Goal: Task Accomplishment & Management: Manage account settings

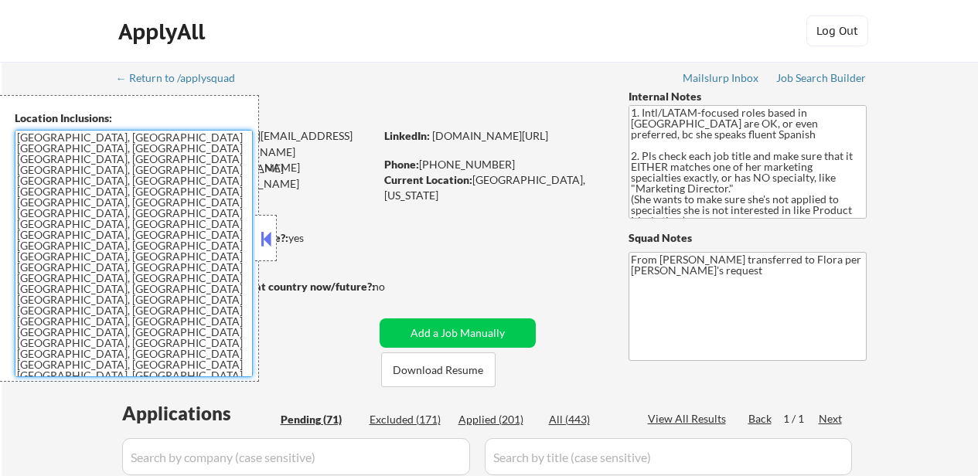
select select ""pending""
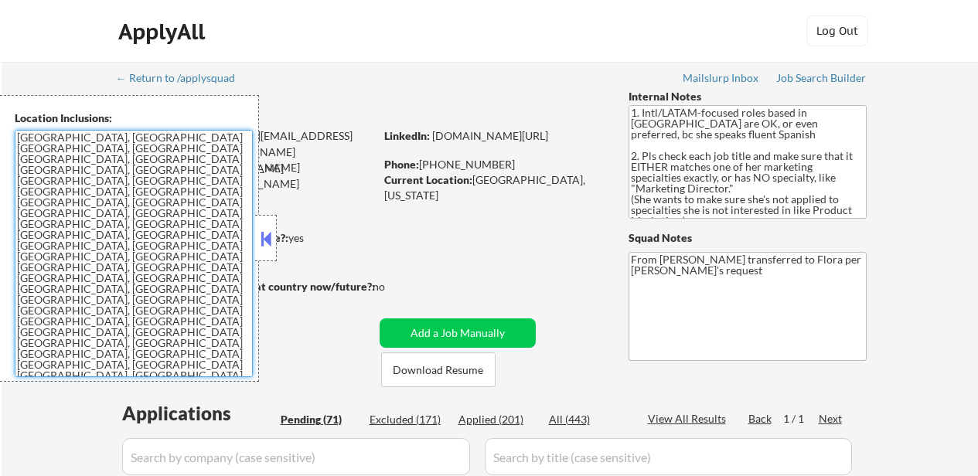
select select ""pending""
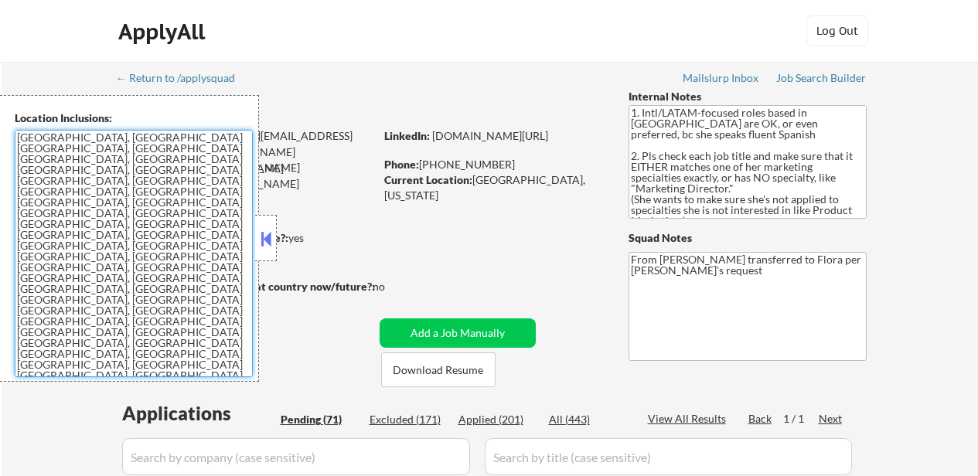
select select ""pending""
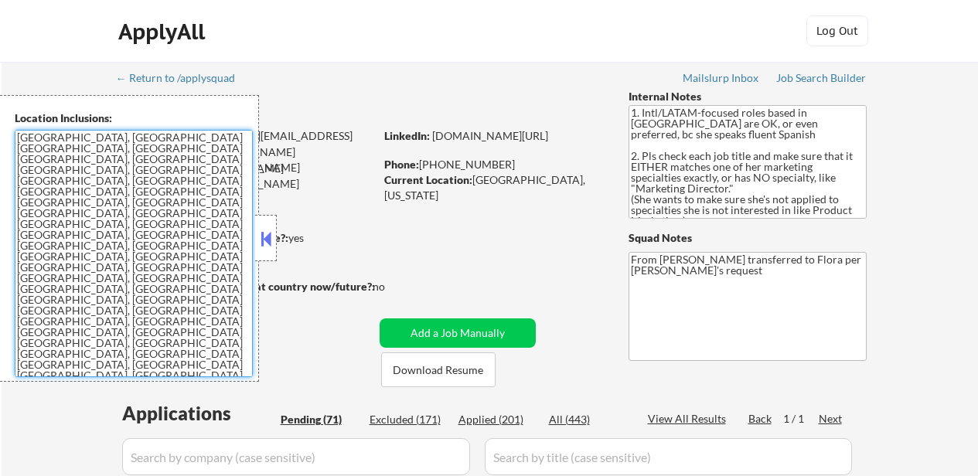
select select ""pending""
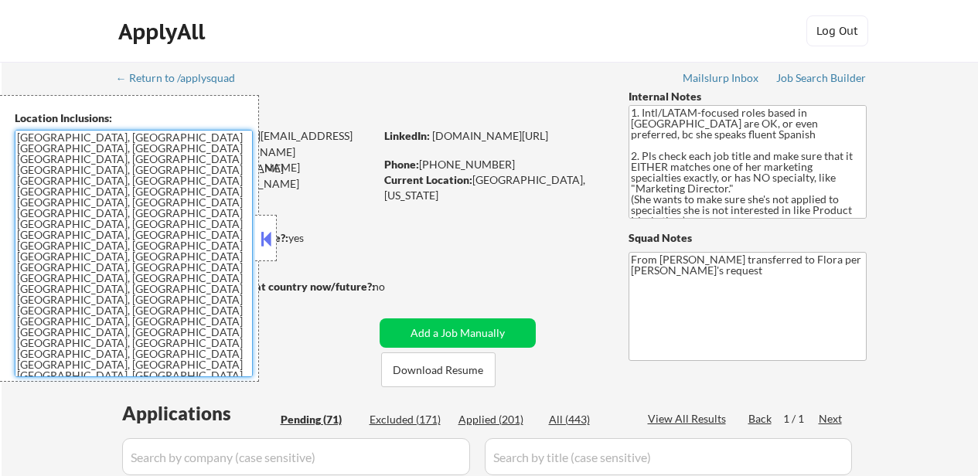
select select ""pending""
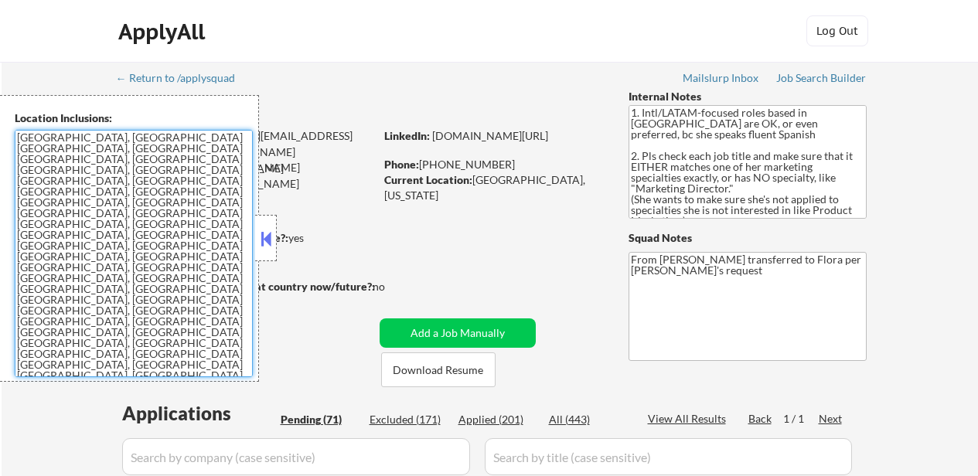
select select ""pending""
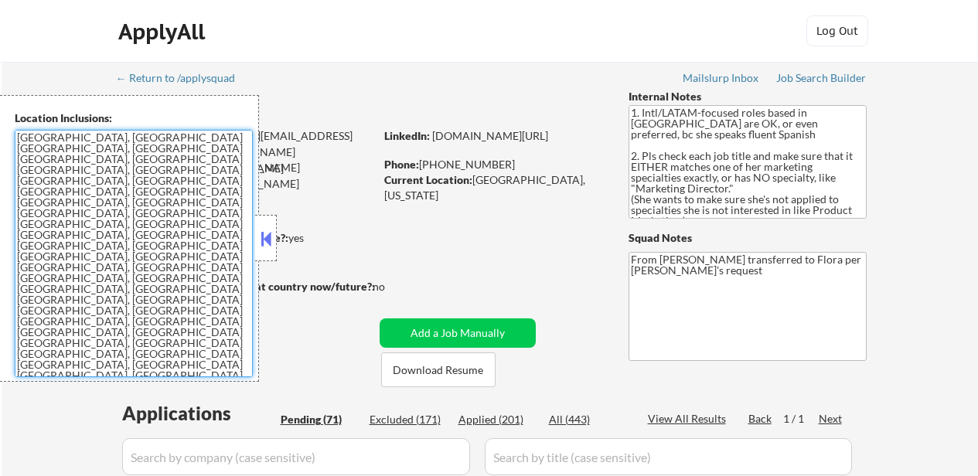
select select ""pending""
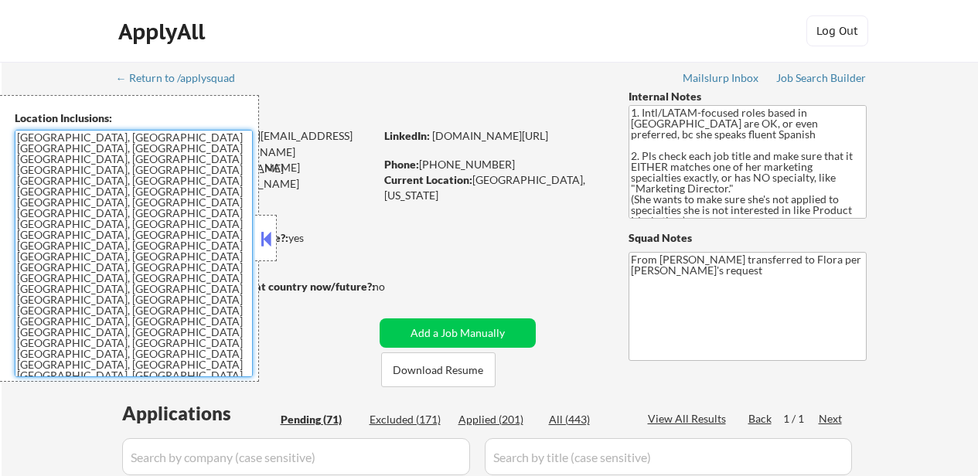
select select ""pending""
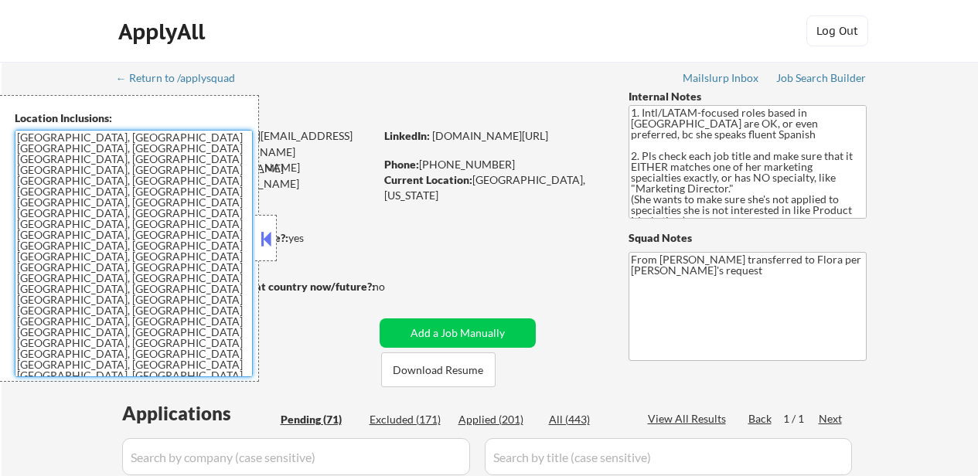
select select ""pending""
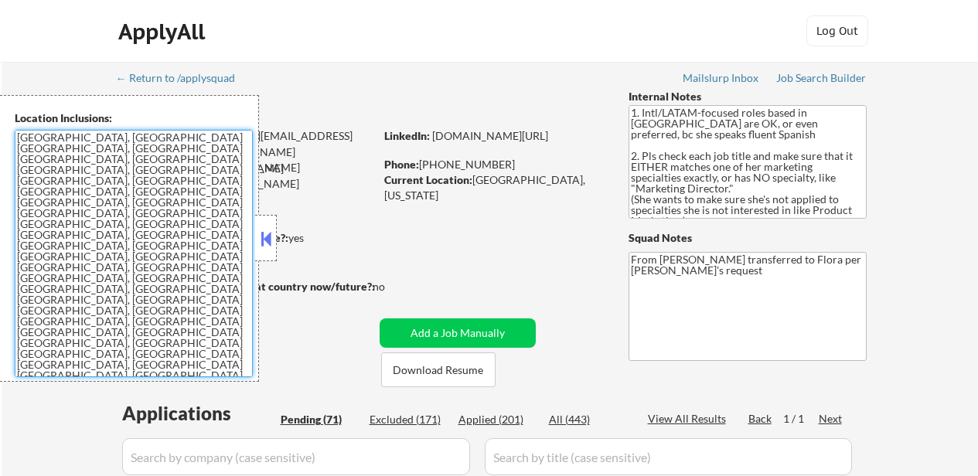
select select ""pending""
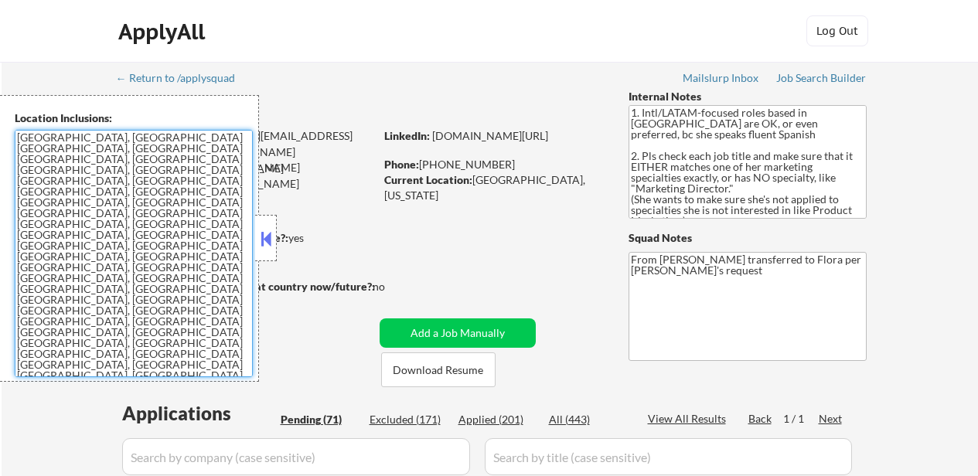
select select ""pending""
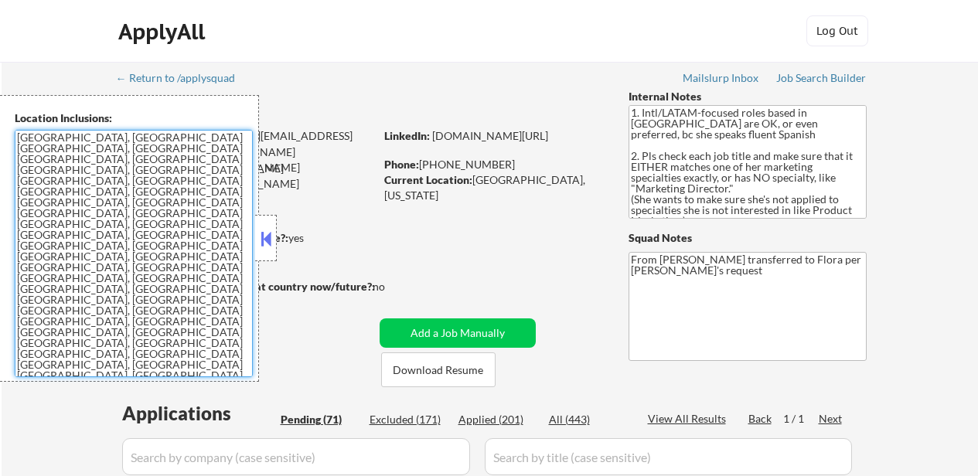
select select ""pending""
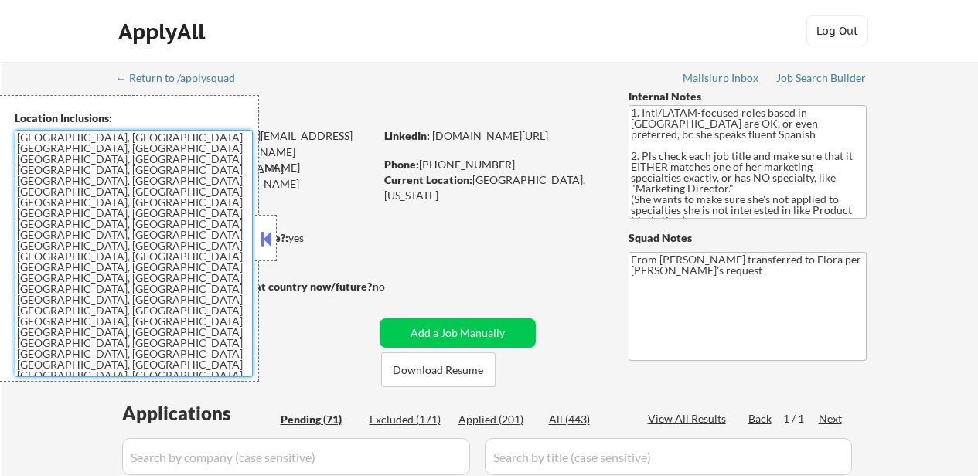
select select ""pending""
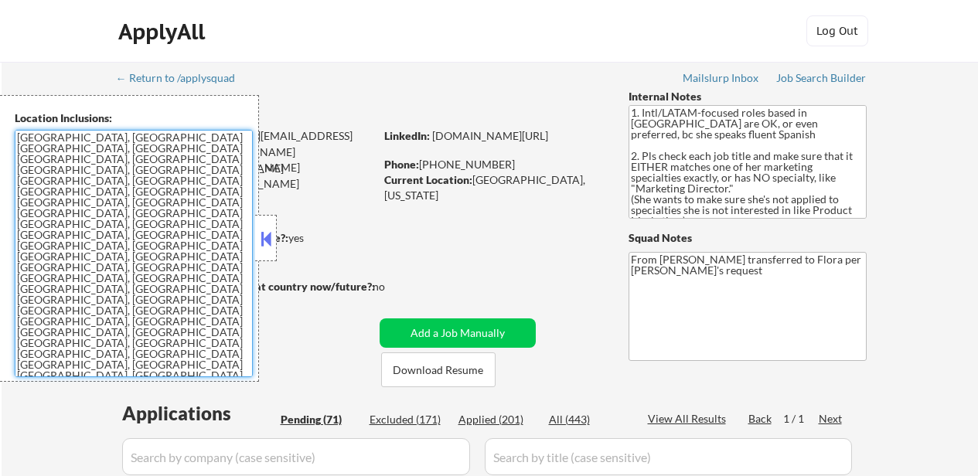
select select ""pending""
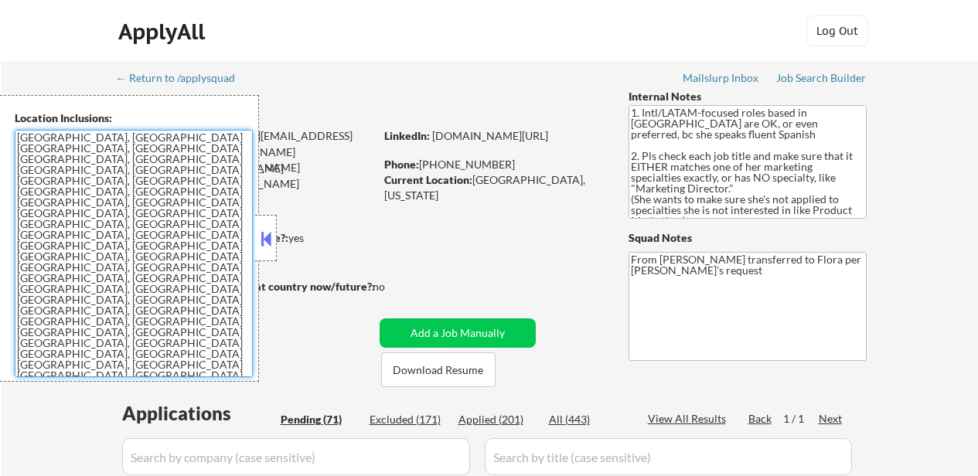
select select ""pending""
click at [216, 243] on textarea "[GEOGRAPHIC_DATA], [GEOGRAPHIC_DATA] [GEOGRAPHIC_DATA], [GEOGRAPHIC_DATA] [GEOG…" at bounding box center [134, 253] width 238 height 247
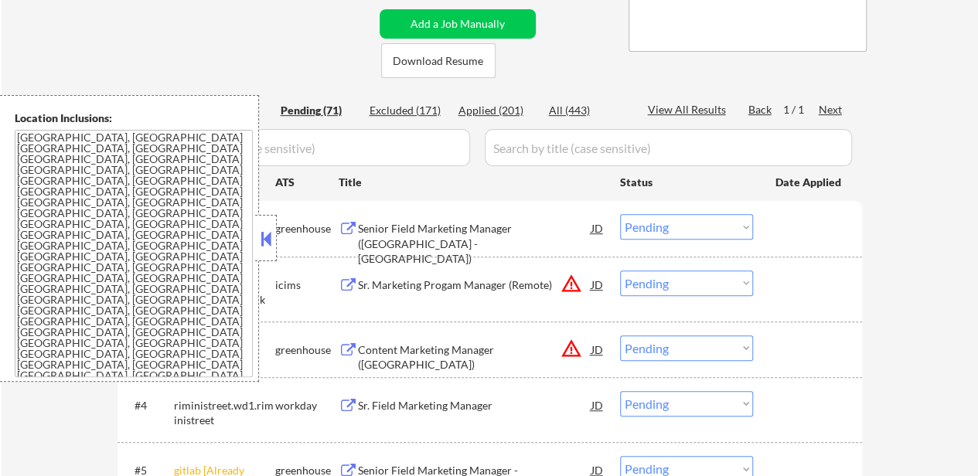
click at [271, 239] on button at bounding box center [265, 238] width 17 height 23
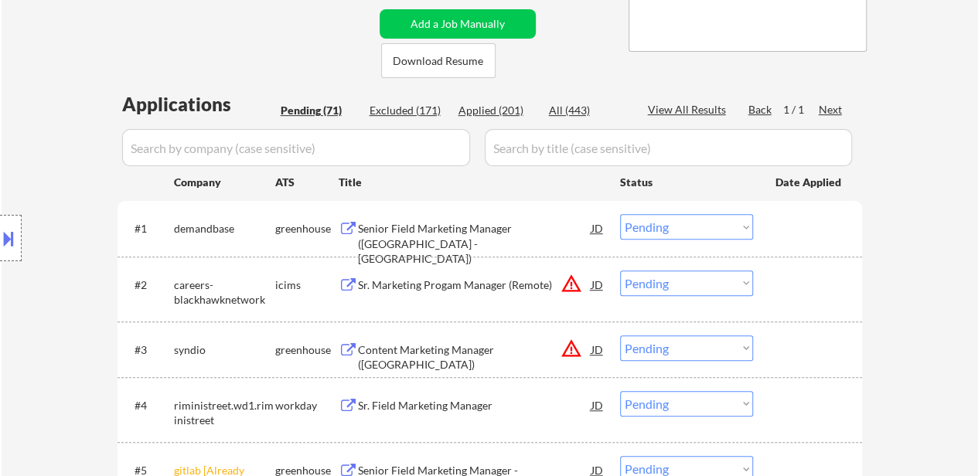
click at [476, 223] on div "Senior Field Marketing Manager ([GEOGRAPHIC_DATA] - [GEOGRAPHIC_DATA])" at bounding box center [474, 244] width 233 height 46
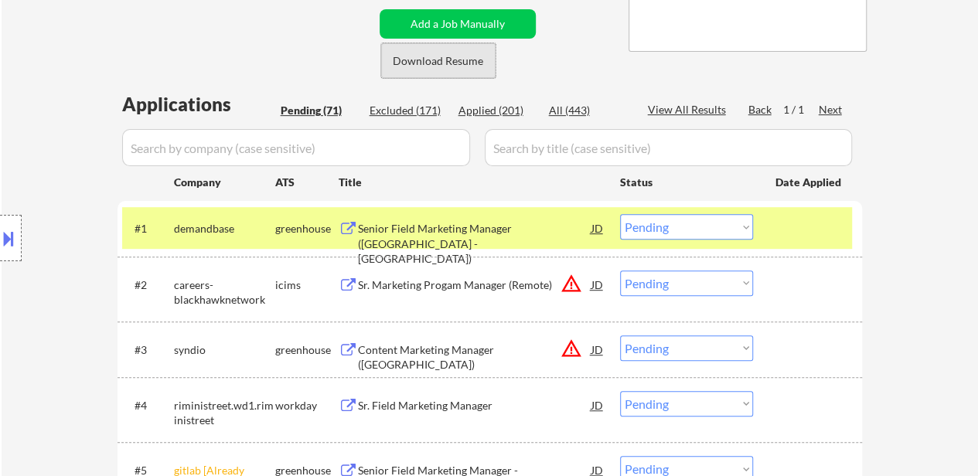
click at [424, 60] on button "Download Resume" at bounding box center [438, 60] width 114 height 35
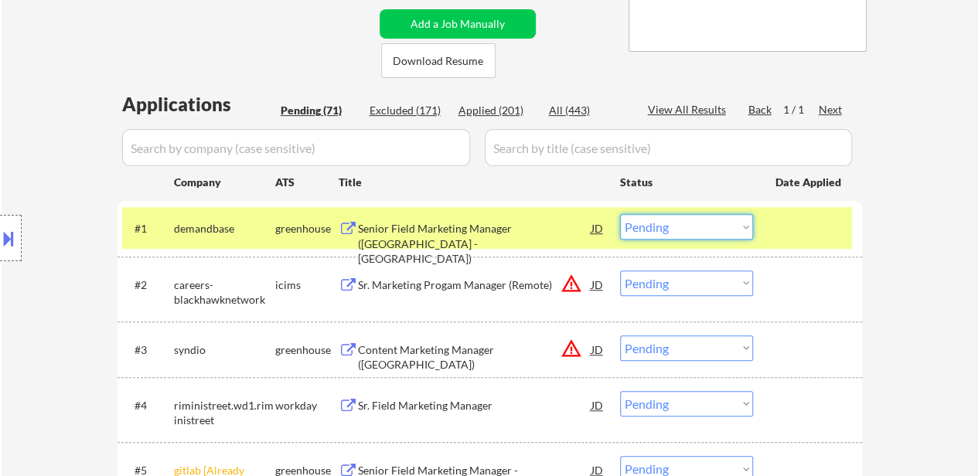
click at [685, 230] on select "Choose an option... Pending Applied Excluded (Questions) Excluded (Expired) Exc…" at bounding box center [686, 227] width 133 height 26
click at [620, 214] on select "Choose an option... Pending Applied Excluded (Questions) Excluded (Expired) Exc…" at bounding box center [686, 227] width 133 height 26
select select ""pending""
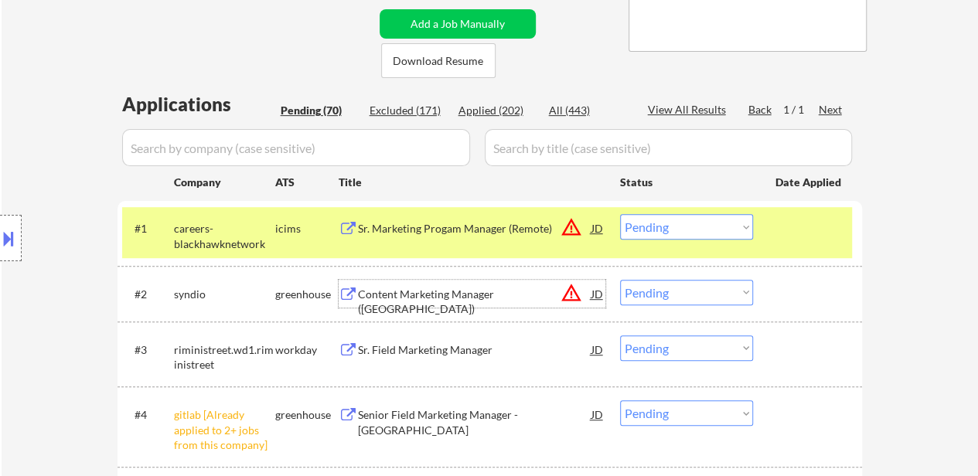
click at [508, 297] on div "Content Marketing Manager ([GEOGRAPHIC_DATA])" at bounding box center [474, 302] width 233 height 30
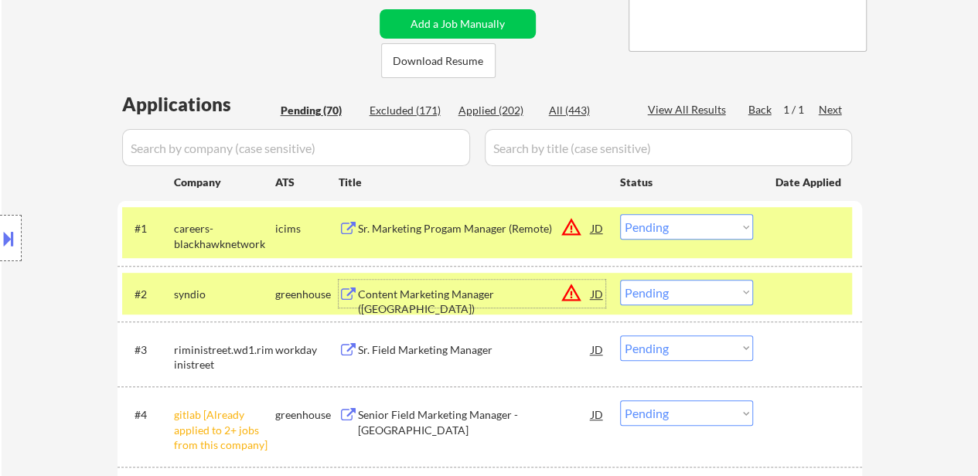
click at [673, 286] on select "Choose an option... Pending Applied Excluded (Questions) Excluded (Expired) Exc…" at bounding box center [686, 293] width 133 height 26
click at [620, 280] on select "Choose an option... Pending Applied Excluded (Questions) Excluded (Expired) Exc…" at bounding box center [686, 293] width 133 height 26
select select ""pending""
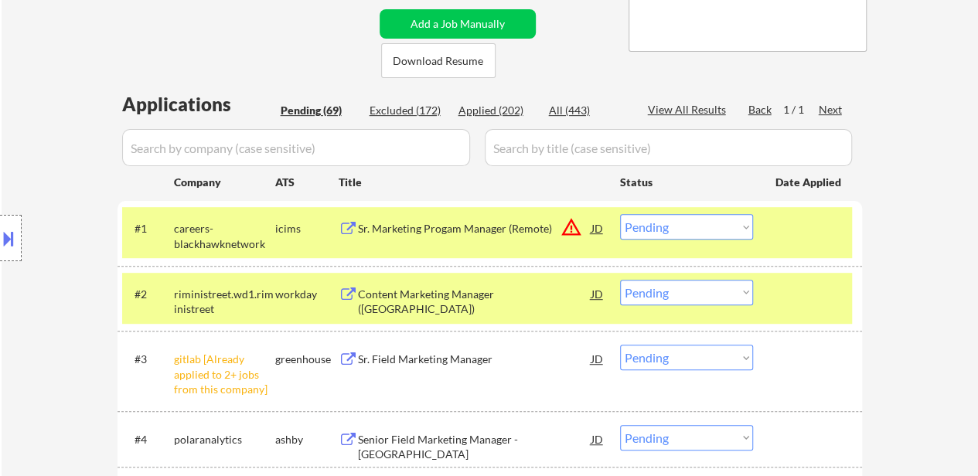
click at [821, 243] on div "#1 careers-blackhawknetwork icims Sr. Marketing Progam Manager (Remote) JD warn…" at bounding box center [487, 232] width 730 height 51
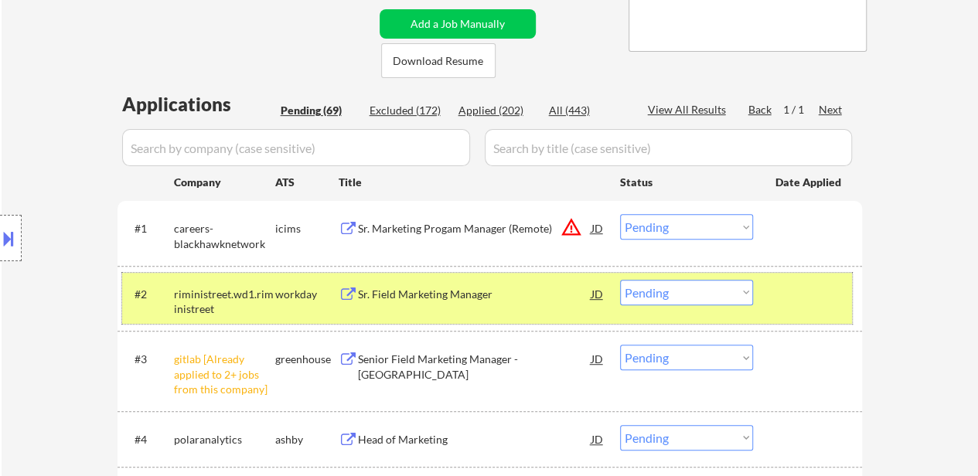
click at [816, 301] on div at bounding box center [809, 294] width 68 height 28
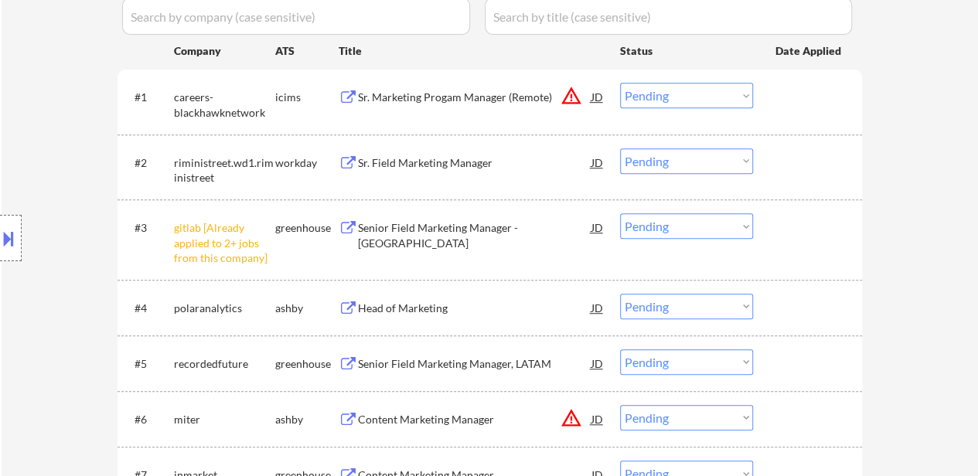
scroll to position [464, 0]
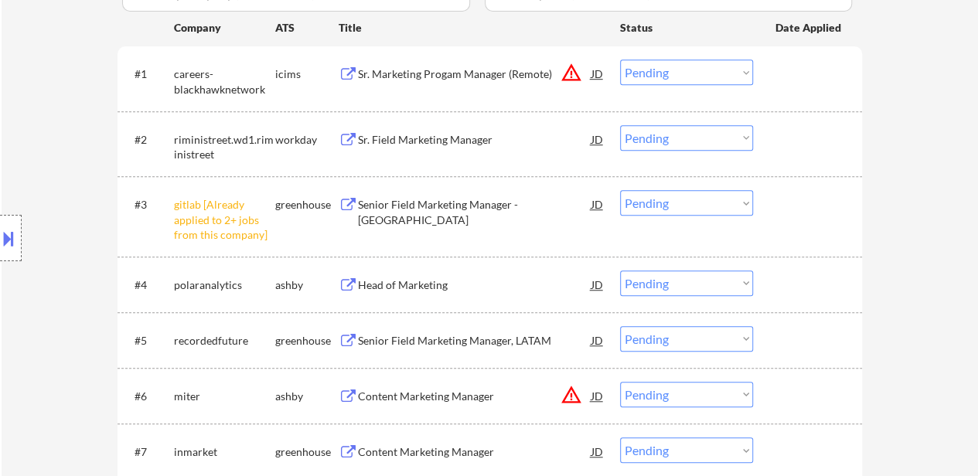
click at [716, 202] on select "Choose an option... Pending Applied Excluded (Questions) Excluded (Expired) Exc…" at bounding box center [686, 203] width 133 height 26
click at [620, 190] on select "Choose an option... Pending Applied Excluded (Questions) Excluded (Expired) Exc…" at bounding box center [686, 203] width 133 height 26
click at [420, 284] on div "Head of Marketing" at bounding box center [474, 285] width 233 height 15
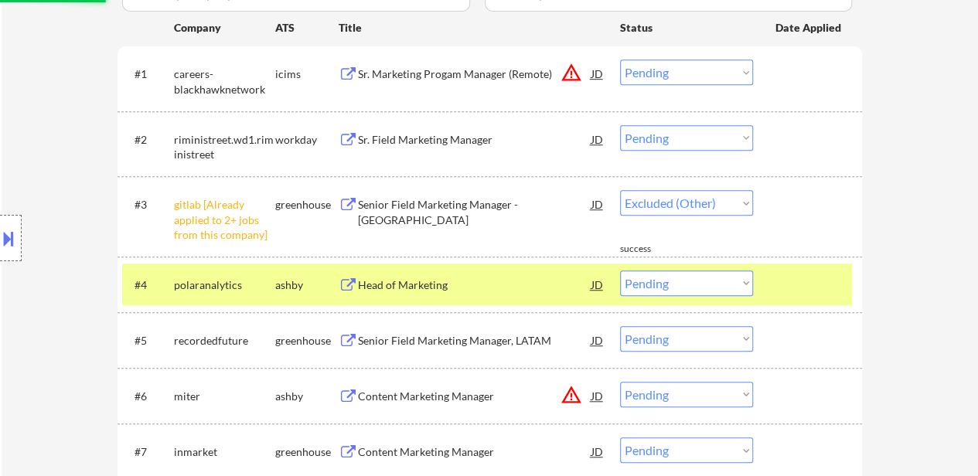
select select ""pending""
